Goal: Information Seeking & Learning: Learn about a topic

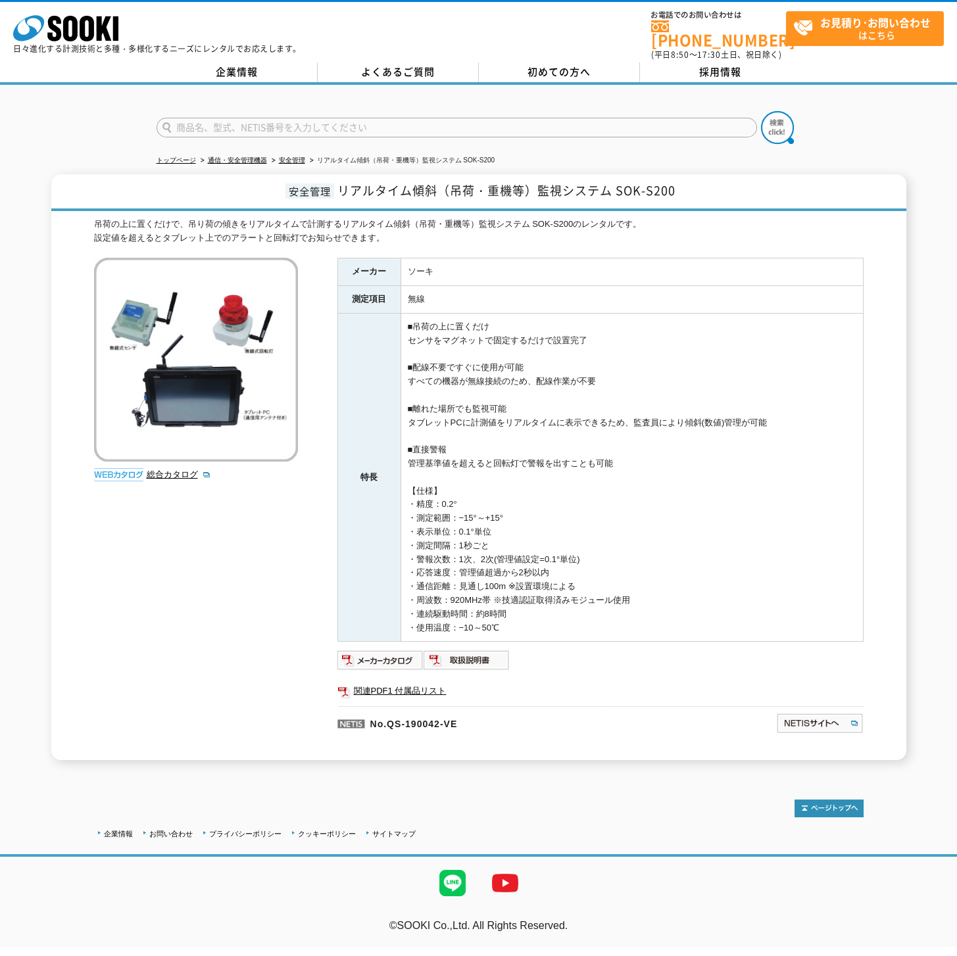
click at [676, 379] on td "■吊荷の上に置くだけ センサをマグネットで固定するだけで設置完了 ■配線不要ですぐに使用が可能 すべての機器が無線接続のため、配線作業が不要 ■離れた場所でも…" at bounding box center [632, 478] width 462 height 328
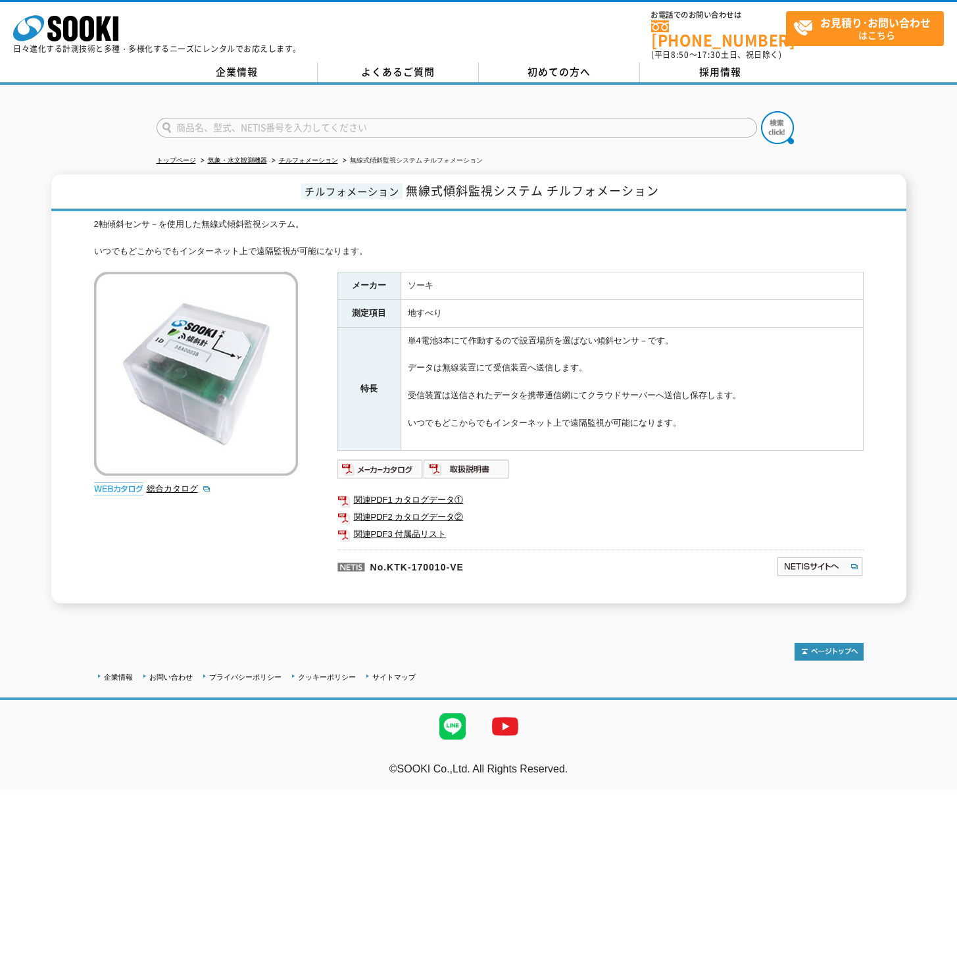
click at [623, 438] on td "単4電池3本にて作動するので設置場所を選ばない傾斜センサ－です。 データは無線装置にて受信装置へ送信します。 受信装置は送信されたデータを携帯通信網にてクラウ…" at bounding box center [632, 388] width 462 height 123
click at [411, 461] on img at bounding box center [380, 468] width 86 height 21
click at [666, 526] on link "関連PDF3 付属品リスト" at bounding box center [600, 534] width 526 height 17
click at [740, 351] on td "単4電池3本にて作動するので設置場所を選ばない傾斜センサ－です。 データは無線装置にて受信装置へ送信します。 受信装置は送信されたデータを携帯通信網にてクラウ…" at bounding box center [632, 388] width 462 height 123
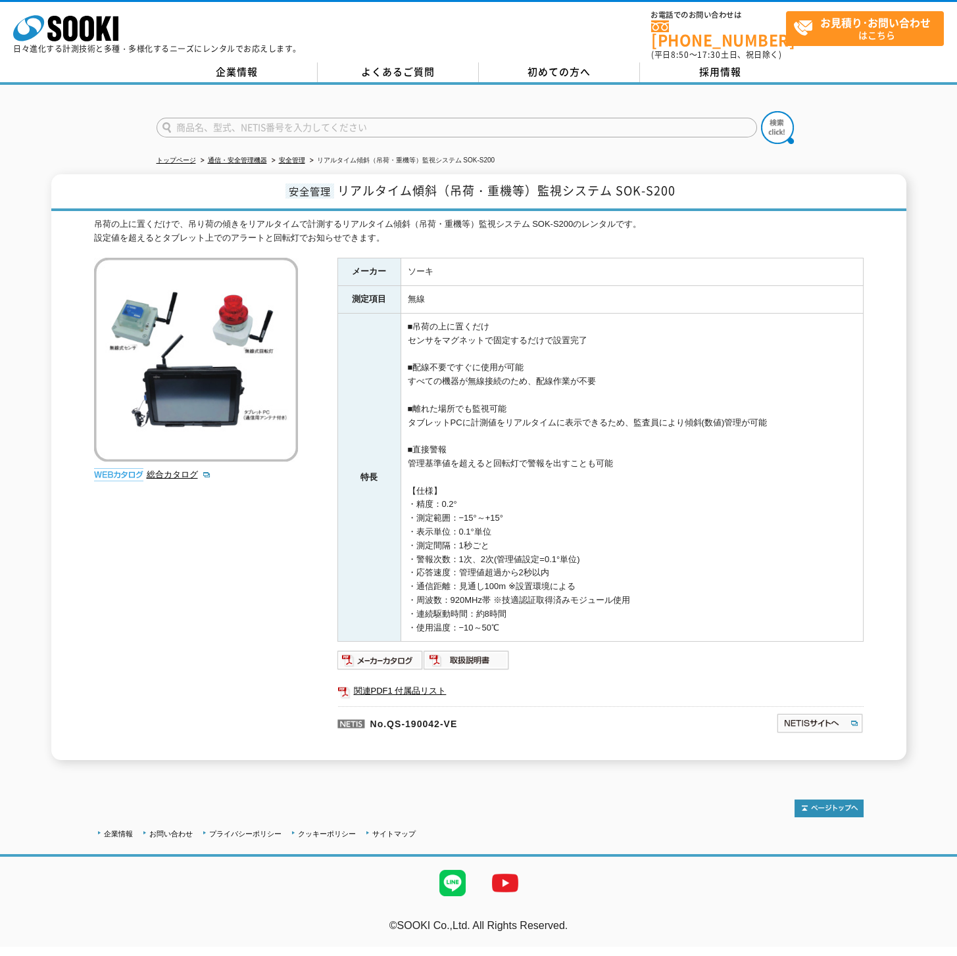
drag, startPoint x: 416, startPoint y: 535, endPoint x: 494, endPoint y: 537, distance: 77.7
click at [492, 537] on td "■吊荷の上に置くだけ センサをマグネットで固定するだけで設置完了 ■配線不要ですぐに使用が可能 すべての機器が無線接続のため、配線作業が不要 ■離れた場所でも…" at bounding box center [632, 478] width 462 height 328
copy td "測定間隔：1秒ごと"
click at [149, 589] on div "吊荷の上に置くだけで、吊り荷の傾きをリアルタイムで計測するリアルタイム傾斜（吊荷・重機等）監視システム SOK-S200のレンタルです。 設定値を超えるとタブ…" at bounding box center [479, 489] width 770 height 543
drag, startPoint x: 137, startPoint y: 590, endPoint x: 161, endPoint y: 589, distance: 23.7
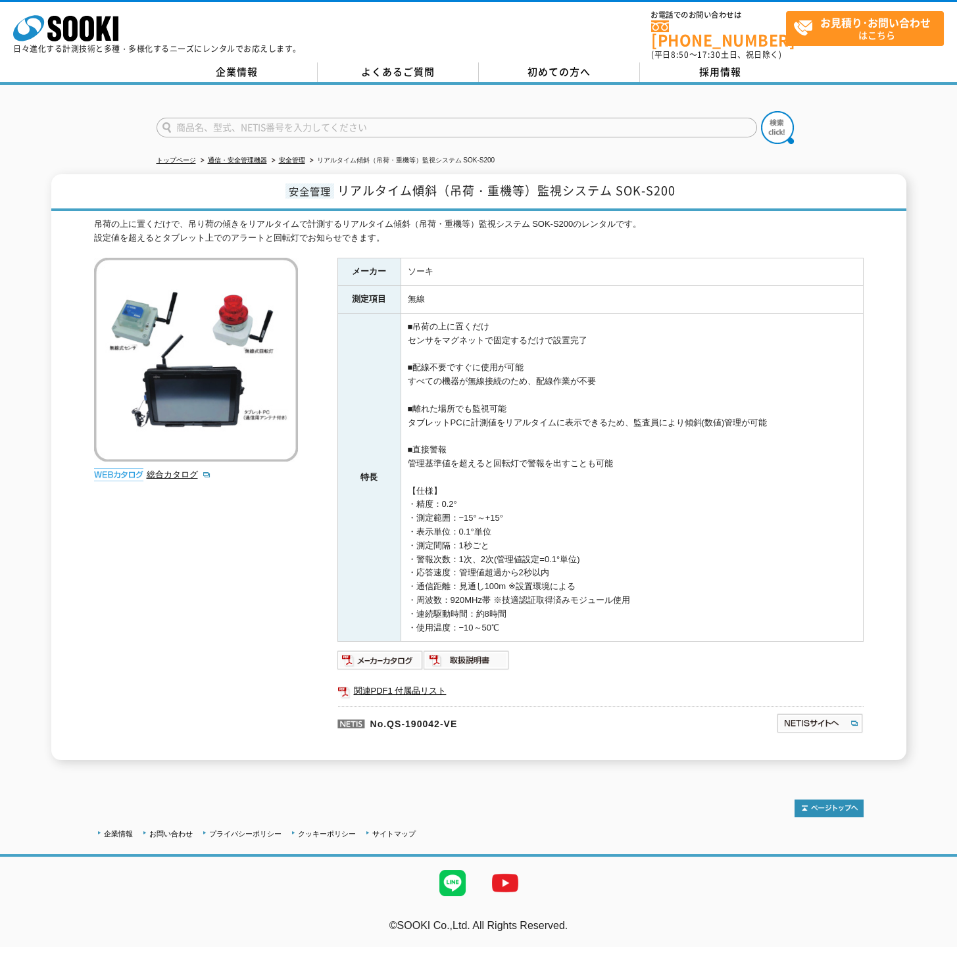
click at [137, 591] on div "吊荷の上に置くだけで、吊り荷の傾きをリアルタイムで計測するリアルタイム傾斜（吊荷・重機等）監視システム SOK-S200のレンタルです。 設定値を超えるとタブ…" at bounding box center [479, 489] width 770 height 543
